Goal: Task Accomplishment & Management: Use online tool/utility

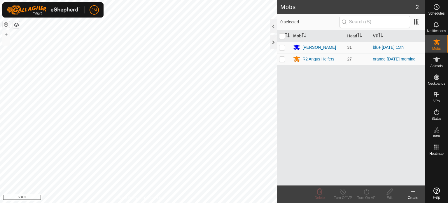
click at [320, 100] on div "Mobs 2 0 selected Mob Head [PERSON_NAME] 31 blue [DATE] 15th R2 Angus Heifers 2…" at bounding box center [212, 101] width 425 height 203
click at [128, 200] on div "Privacy Policy Contact Us WP 12 Type: dam Capacity: 100L Water Level: 100% Drin…" at bounding box center [138, 101] width 277 height 203
click at [61, 202] on html "JM Schedules Notifications Mobs Animals Neckbands VPs Status Infra Heatmap Help…" at bounding box center [224, 101] width 448 height 203
click at [172, 202] on html "JM Schedules Notifications Mobs Animals Neckbands VPs Status Infra Heatmap Help…" at bounding box center [224, 101] width 448 height 203
click at [413, 191] on icon at bounding box center [413, 191] width 4 height 0
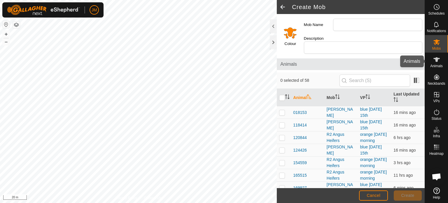
click at [437, 59] on icon at bounding box center [436, 59] width 6 height 5
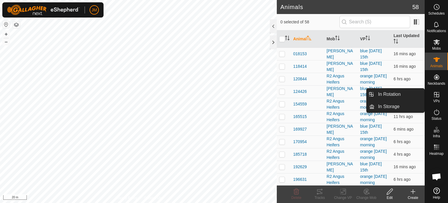
click at [437, 95] on icon at bounding box center [436, 94] width 7 height 7
click at [401, 92] on link "In Rotation" at bounding box center [399, 94] width 50 height 12
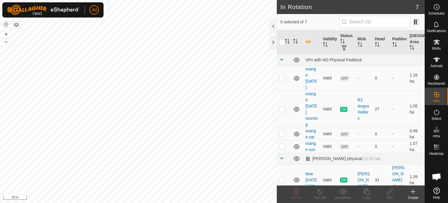
click at [414, 192] on icon at bounding box center [412, 191] width 7 height 7
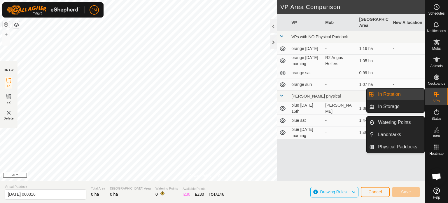
click at [398, 93] on link "In Rotation" at bounding box center [399, 94] width 50 height 12
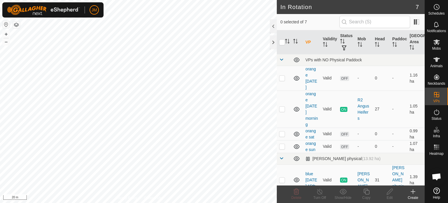
click at [414, 193] on icon at bounding box center [412, 191] width 7 height 7
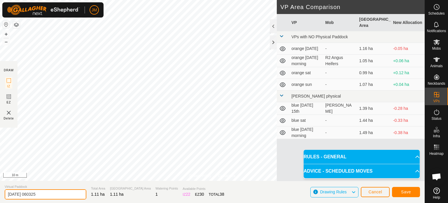
click at [13, 194] on input "[DATE] 060325" at bounding box center [46, 194] width 82 height 10
click at [46, 195] on input "[DATE] 060325" at bounding box center [46, 194] width 82 height 10
type input "2"
type input "orange [DATE] 16th"
click at [408, 191] on span "Save" at bounding box center [406, 191] width 10 height 5
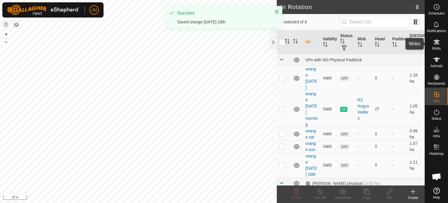
click at [437, 46] on es-mob-svg-icon at bounding box center [436, 41] width 10 height 9
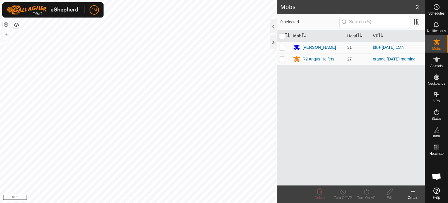
click at [282, 58] on p-checkbox at bounding box center [282, 59] width 6 height 5
checkbox input "true"
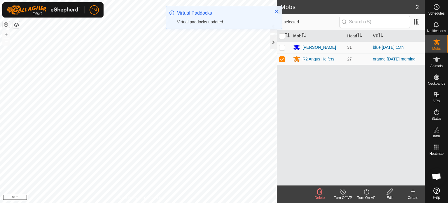
click at [369, 193] on icon at bounding box center [366, 191] width 7 height 7
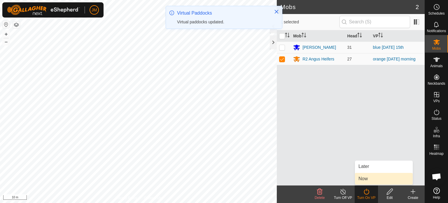
click at [369, 181] on link "Now" at bounding box center [384, 179] width 58 height 12
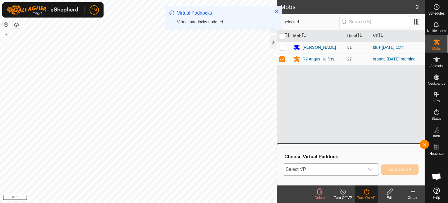
click at [350, 169] on span "Select VP" at bounding box center [323, 169] width 81 height 12
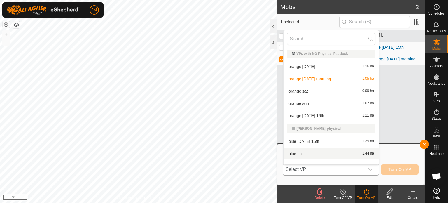
scroll to position [8, 0]
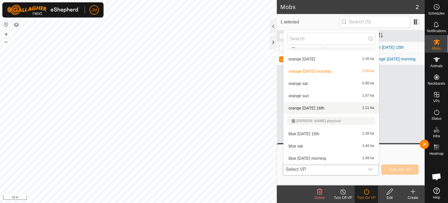
click at [310, 108] on li "orange [DATE] 16th 1.11 ha" at bounding box center [330, 108] width 95 height 12
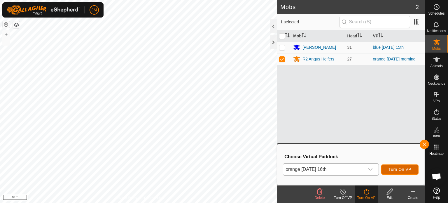
click at [400, 171] on span "Turn On VP" at bounding box center [399, 169] width 23 height 5
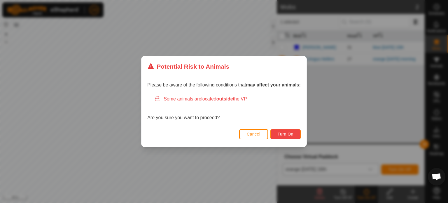
click at [289, 134] on span "Turn On" at bounding box center [286, 134] width 16 height 5
